Goal: Information Seeking & Learning: Learn about a topic

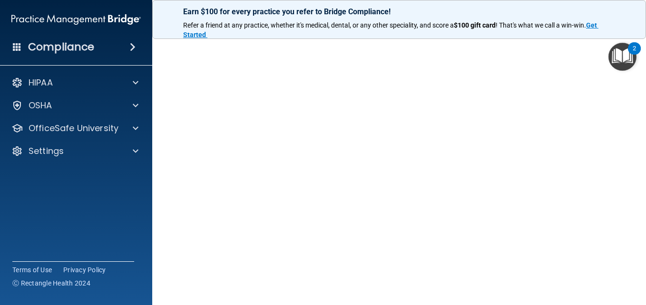
scroll to position [30, 0]
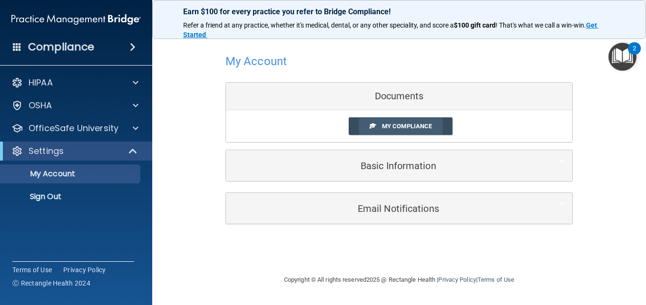
click at [396, 124] on span "My Compliance" at bounding box center [407, 126] width 50 height 7
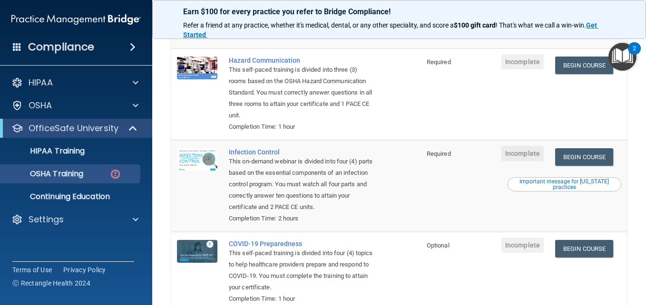
scroll to position [188, 0]
click at [577, 71] on link "Begin Course" at bounding box center [584, 66] width 58 height 18
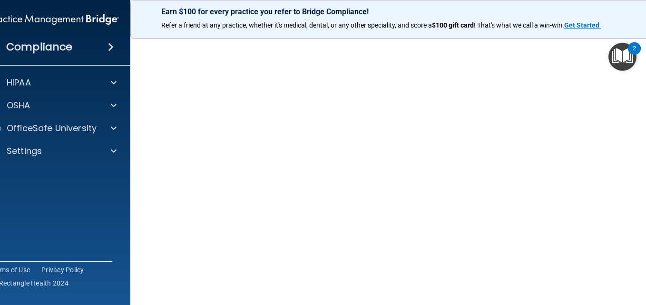
scroll to position [52, 0]
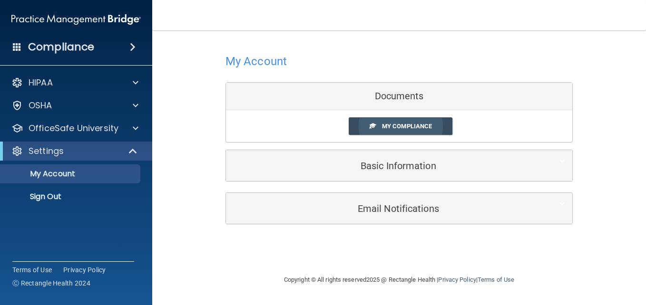
click at [391, 123] on span "My Compliance" at bounding box center [407, 126] width 50 height 7
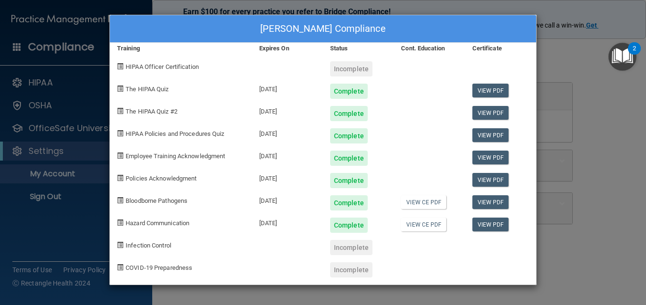
click at [94, 24] on div "[PERSON_NAME] Compliance Training Expires On Status Cont. Education Certificate…" at bounding box center [323, 152] width 646 height 305
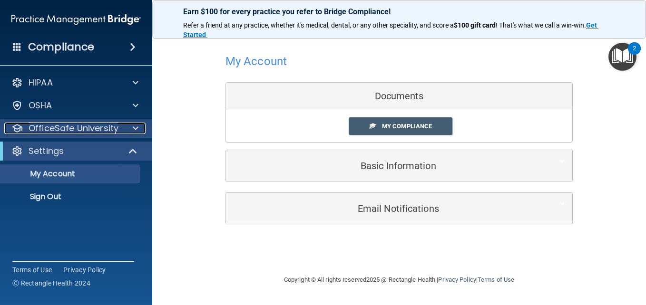
click at [100, 124] on p "OfficeSafe University" at bounding box center [74, 128] width 90 height 11
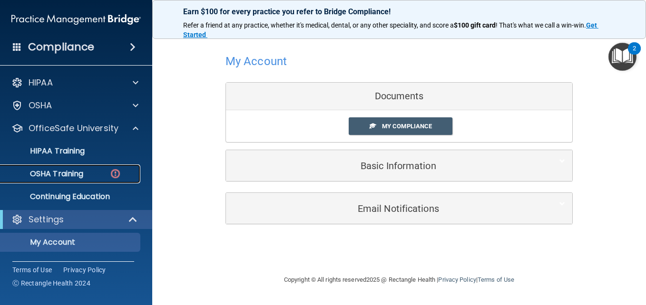
click at [74, 170] on p "OSHA Training" at bounding box center [44, 174] width 77 height 10
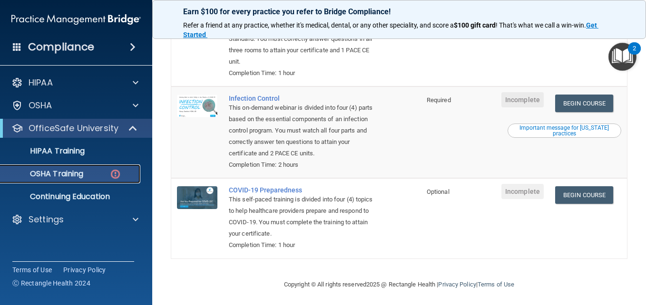
scroll to position [243, 0]
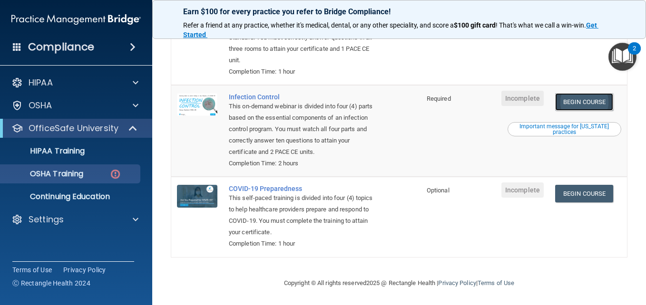
click at [586, 103] on link "Begin Course" at bounding box center [584, 102] width 58 height 18
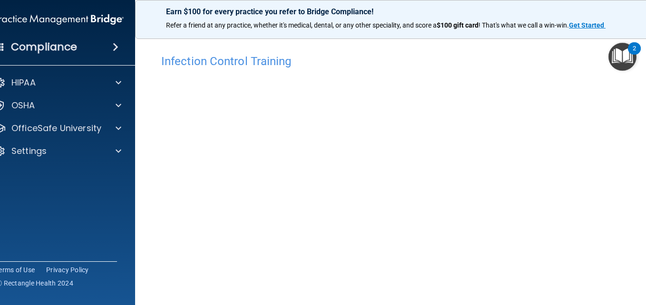
drag, startPoint x: 645, startPoint y: 296, endPoint x: 640, endPoint y: 90, distance: 206.5
click at [640, 90] on div "Infection Control Training This course doesn’t expire until . Are you sure you …" at bounding box center [399, 213] width 490 height 329
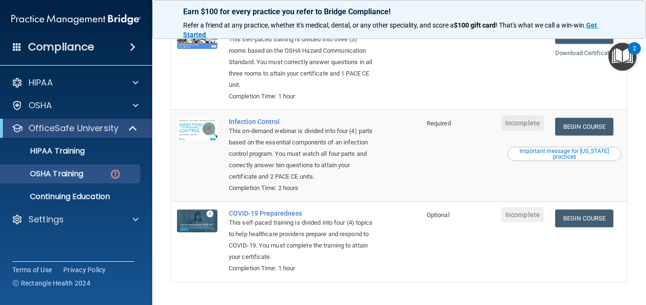
scroll to position [192, 0]
click at [574, 220] on link "Begin Course" at bounding box center [584, 218] width 58 height 18
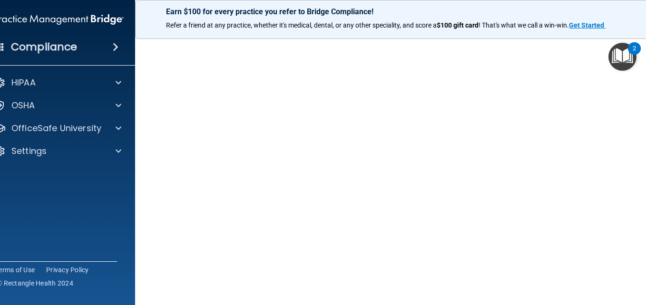
scroll to position [30, 0]
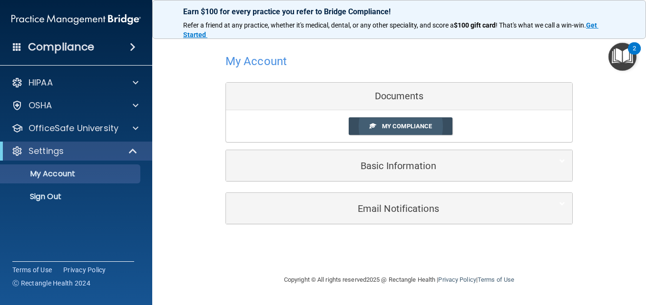
click at [382, 128] on span "My Compliance" at bounding box center [407, 126] width 50 height 7
